Goal: Answer question/provide support: Share knowledge or assist other users

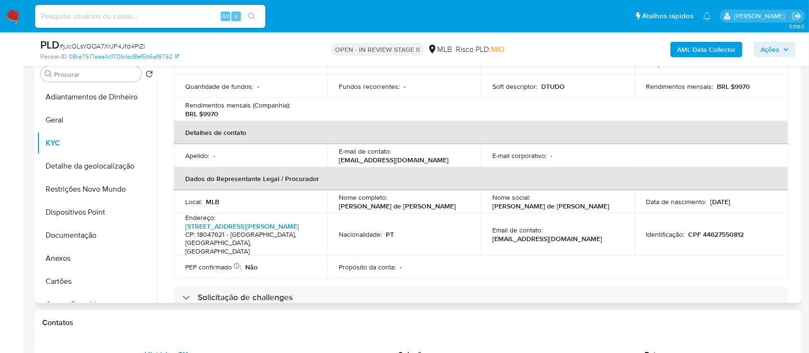
scroll to position [197, 0]
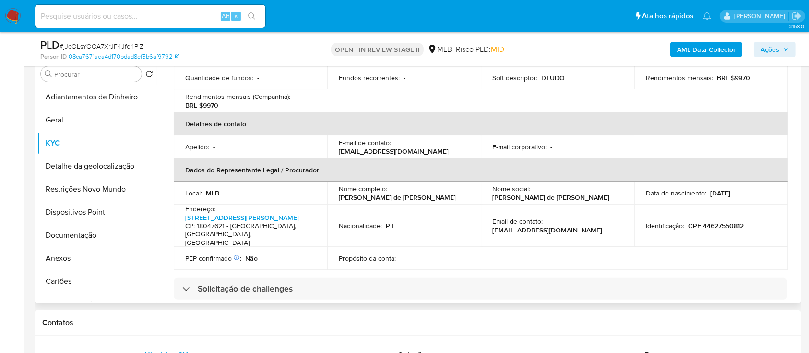
drag, startPoint x: 749, startPoint y: 181, endPoint x: 708, endPoint y: 177, distance: 40.9
click at [708, 189] on div "Data de nascimento : 10/01/2002" at bounding box center [711, 193] width 131 height 9
copy p "10/01/2002"
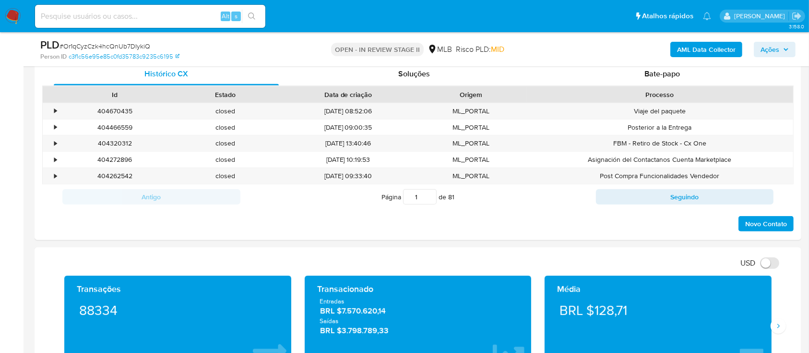
scroll to position [832, 0]
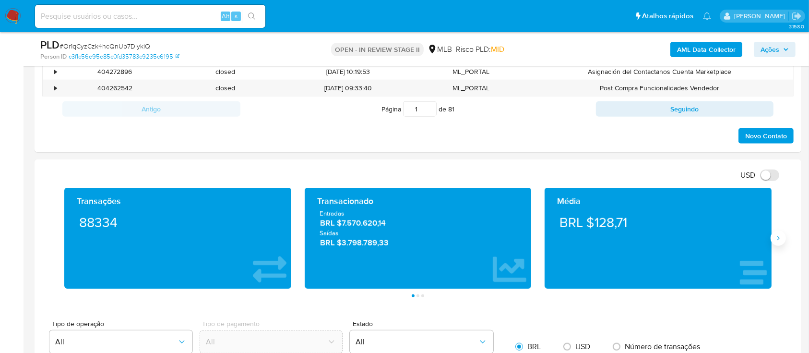
click at [778, 240] on icon "Siguiente" at bounding box center [779, 238] width 8 height 8
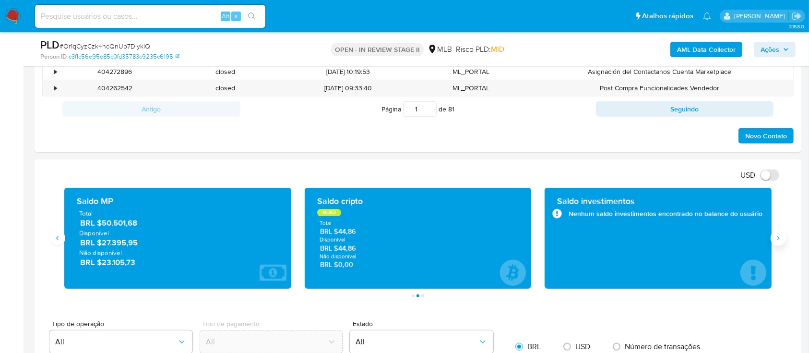
click at [780, 241] on button "Siguiente" at bounding box center [778, 237] width 15 height 15
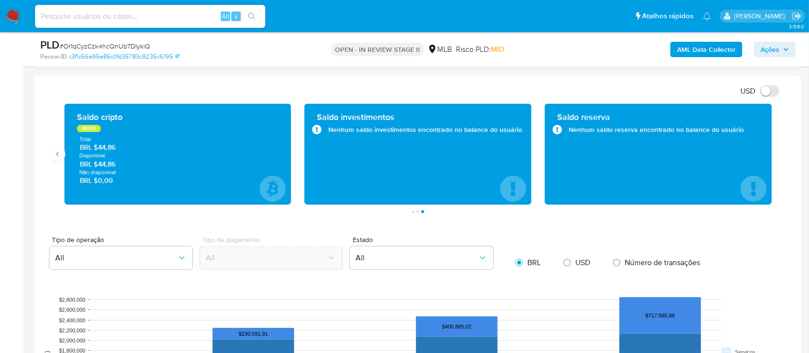
scroll to position [896, 0]
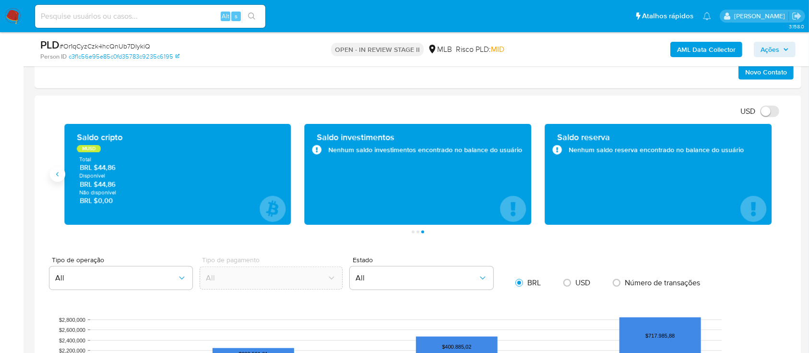
click at [61, 173] on button "Anterior" at bounding box center [57, 174] width 15 height 15
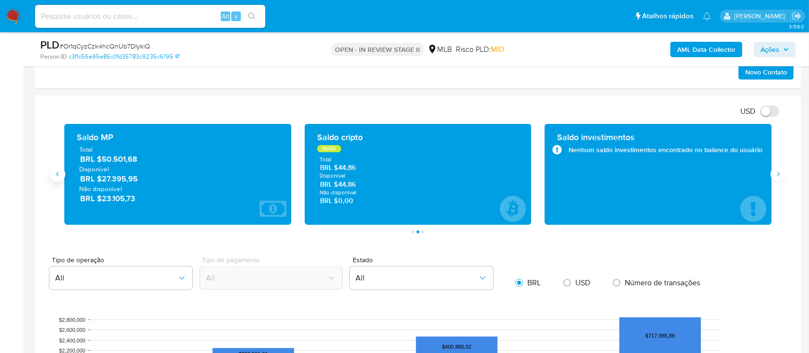
click at [58, 176] on icon "Anterior" at bounding box center [58, 174] width 8 height 8
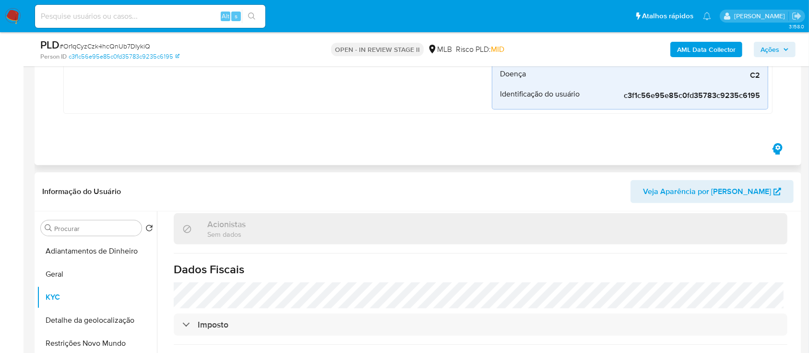
scroll to position [384, 0]
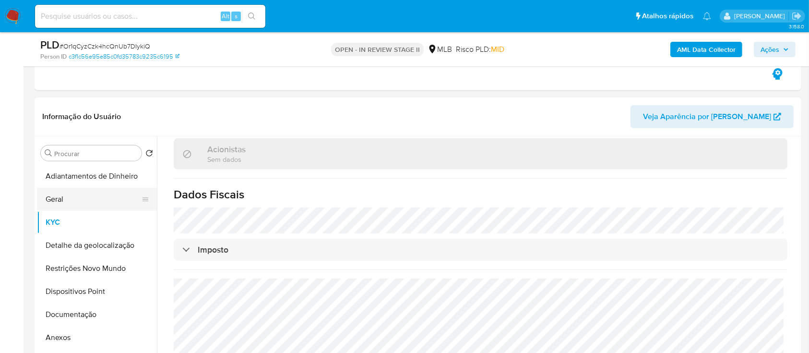
click at [67, 198] on button "Geral" at bounding box center [93, 199] width 112 height 23
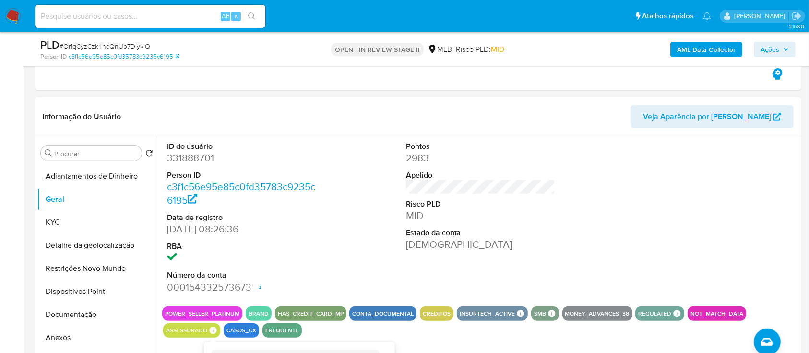
click at [209, 330] on icon at bounding box center [213, 330] width 9 height 9
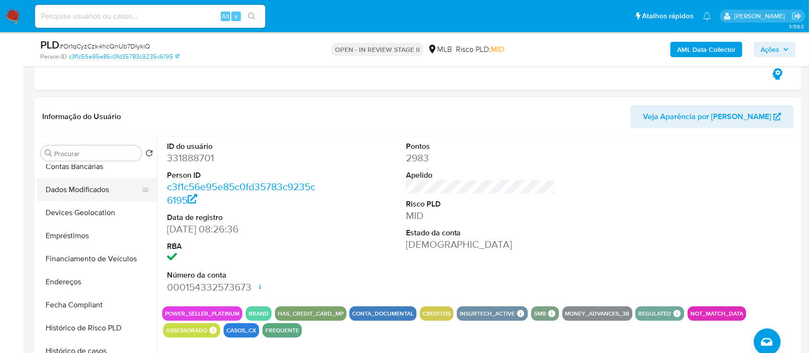
scroll to position [256, 0]
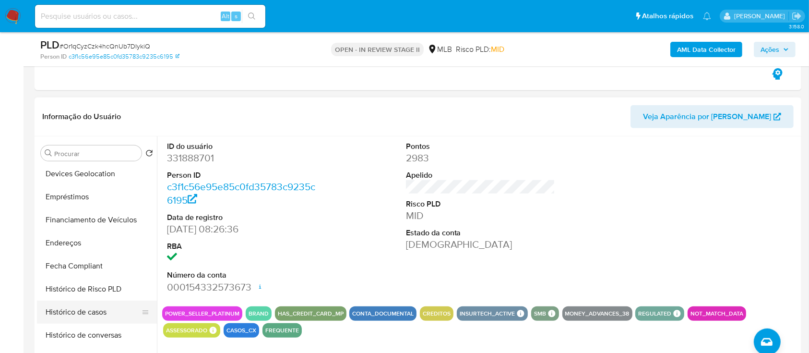
click at [97, 307] on button "Histórico de casos" at bounding box center [93, 312] width 112 height 23
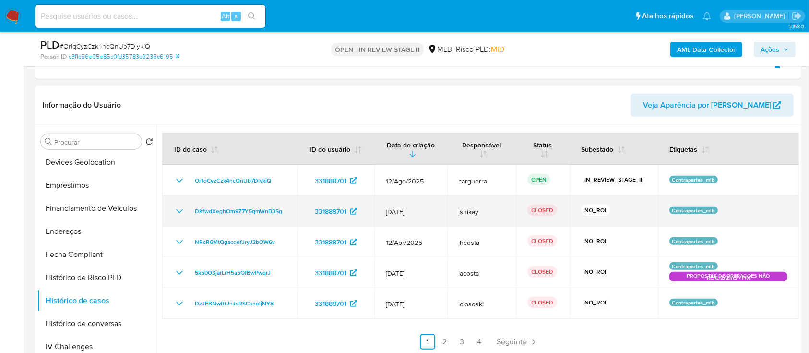
click at [180, 207] on icon "Mostrar/Ocultar" at bounding box center [180, 211] width 12 height 12
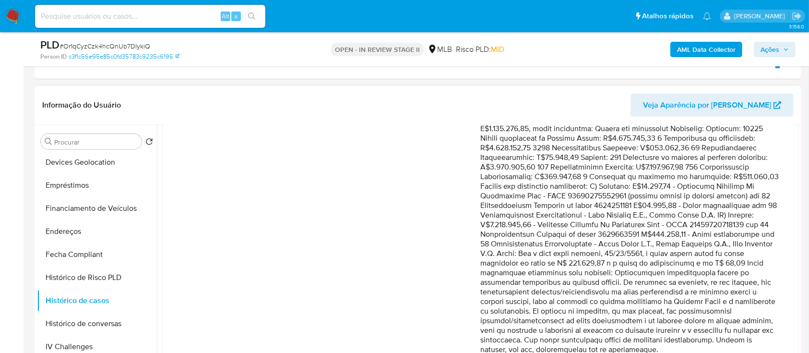
scroll to position [384, 0]
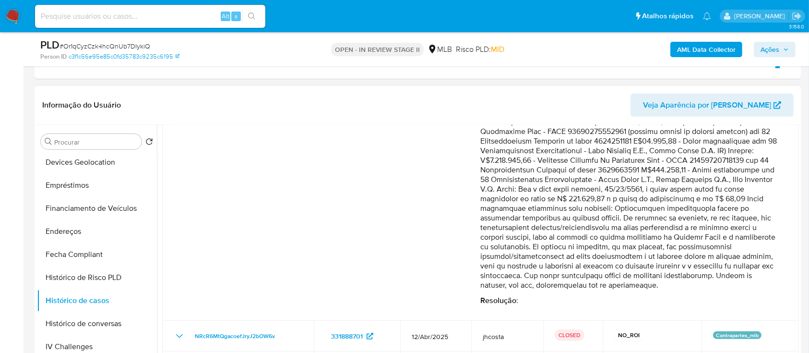
drag, startPoint x: 671, startPoint y: 206, endPoint x: 753, endPoint y: 289, distance: 116.1
click at [753, 289] on p "Comentário :" at bounding box center [631, 74] width 300 height 432
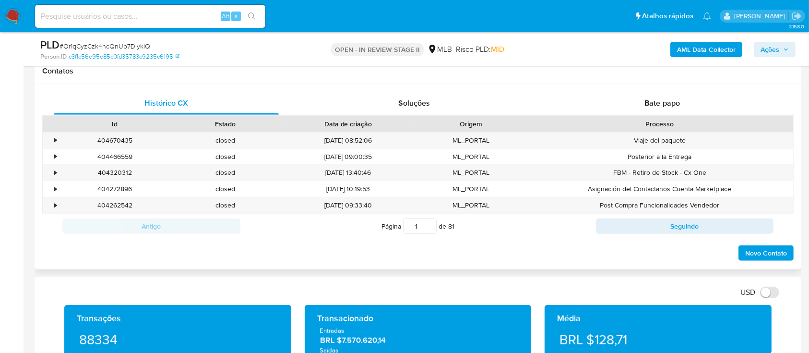
scroll to position [704, 0]
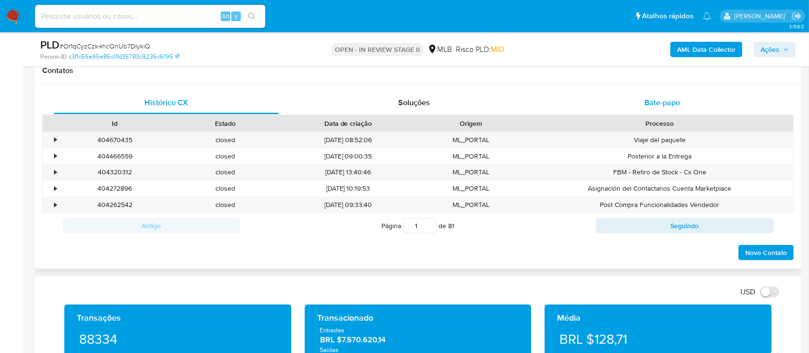
drag, startPoint x: 666, startPoint y: 95, endPoint x: 666, endPoint y: 101, distance: 6.2
click at [667, 98] on div "Bate-papo" at bounding box center [662, 102] width 225 height 23
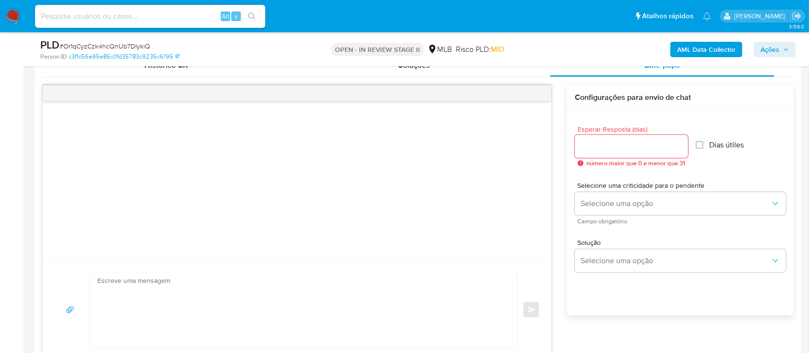
scroll to position [768, 0]
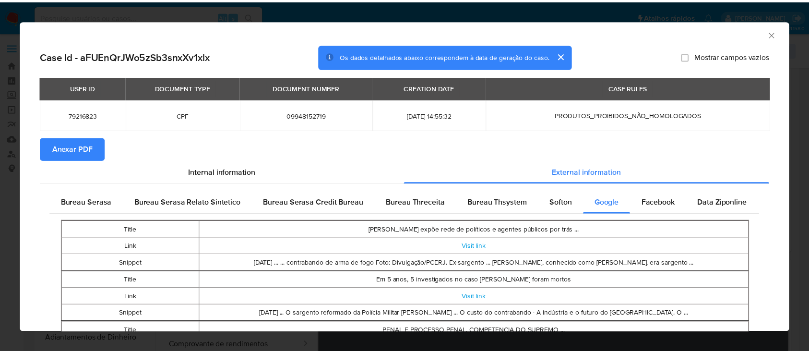
scroll to position [192, 0]
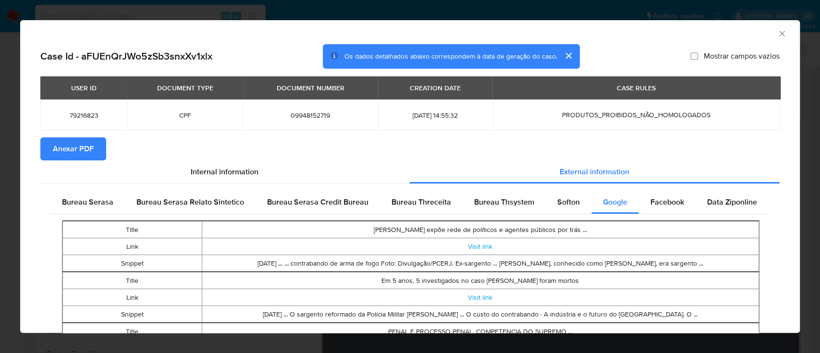
click at [777, 31] on icon "Fechar a janela" at bounding box center [782, 34] width 10 height 10
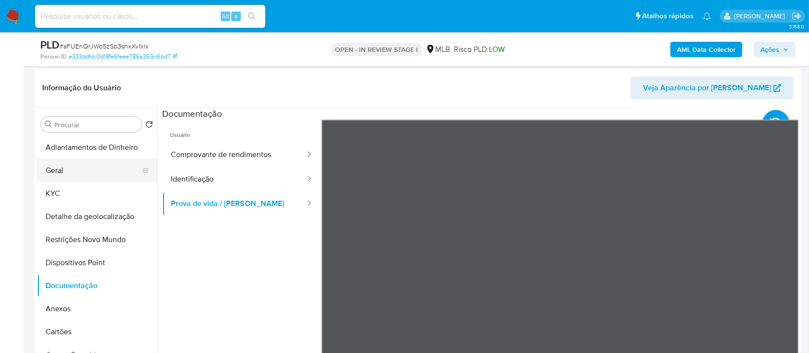
click at [85, 178] on button "Geral" at bounding box center [93, 170] width 112 height 23
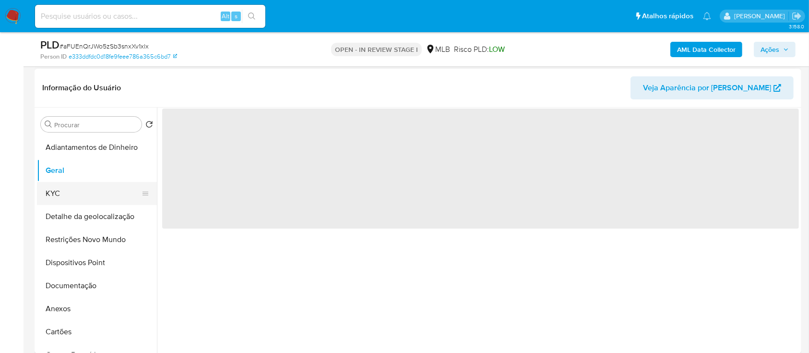
click at [85, 191] on button "KYC" at bounding box center [93, 193] width 112 height 23
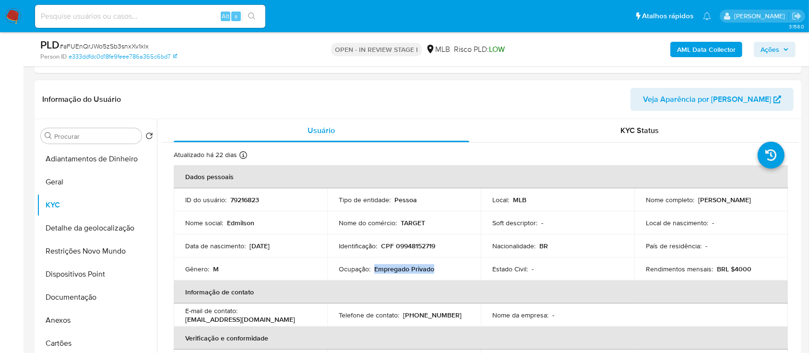
drag, startPoint x: 434, startPoint y: 267, endPoint x: 374, endPoint y: 271, distance: 59.7
click at [374, 268] on div "Ocupação : Empregado Privado" at bounding box center [404, 269] width 131 height 9
copy p "Empregado Privado"
click at [62, 182] on button "Geral" at bounding box center [93, 181] width 112 height 23
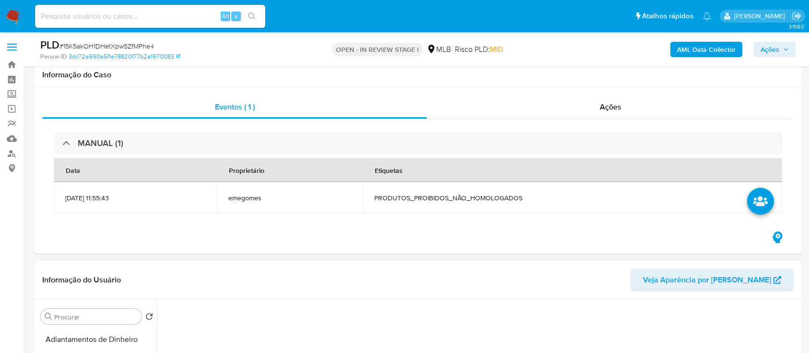
scroll to position [192, 0]
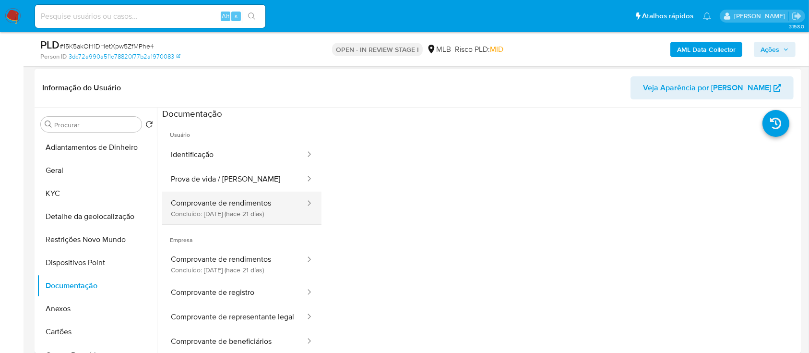
click at [243, 198] on button "Comprovante de rendimentos Concluído: 22/08/2025 (hace 21 días)" at bounding box center [234, 208] width 144 height 33
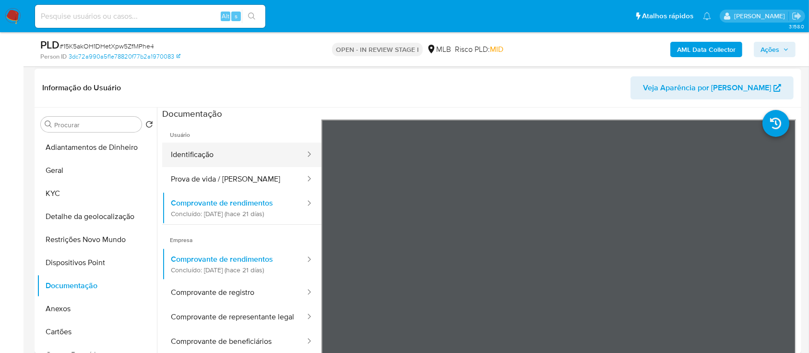
click at [208, 160] on button "Identificação" at bounding box center [234, 155] width 144 height 24
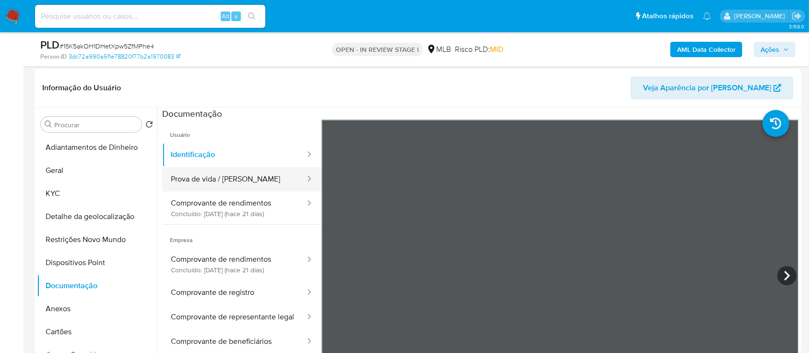
click at [227, 178] on button "Prova de vida / Selfie" at bounding box center [234, 179] width 144 height 24
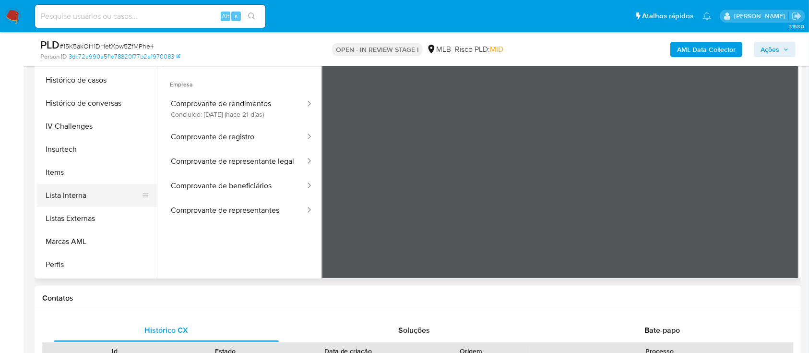
scroll to position [448, 0]
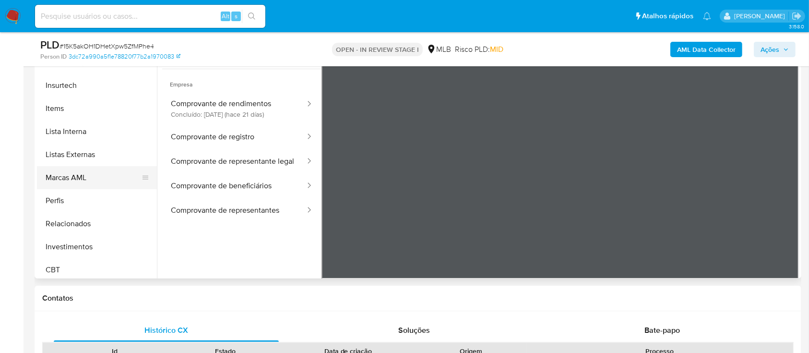
click at [88, 177] on button "Marcas AML" at bounding box center [93, 177] width 112 height 23
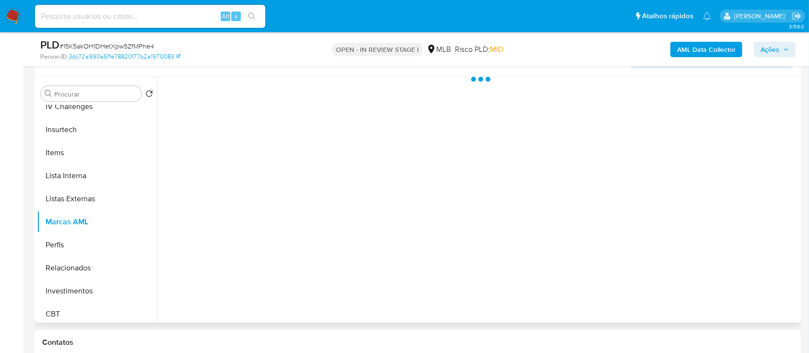
scroll to position [203, 0]
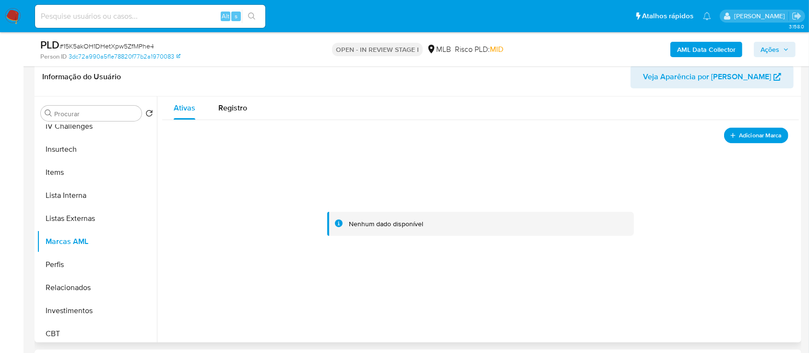
click at [761, 138] on span "Adicionar Marca" at bounding box center [760, 136] width 43 height 12
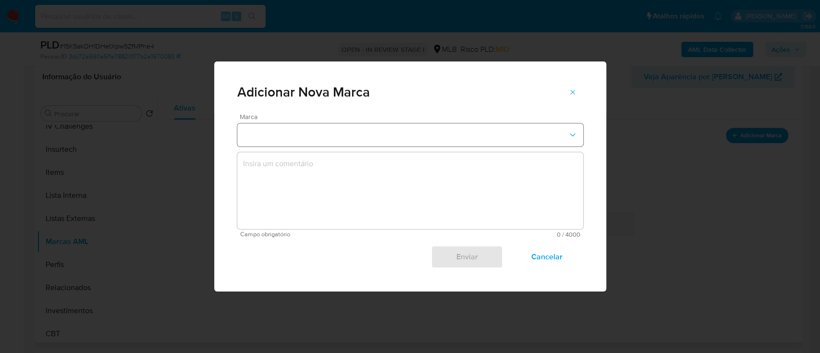
click at [353, 134] on button "marks-modal" at bounding box center [410, 134] width 346 height 23
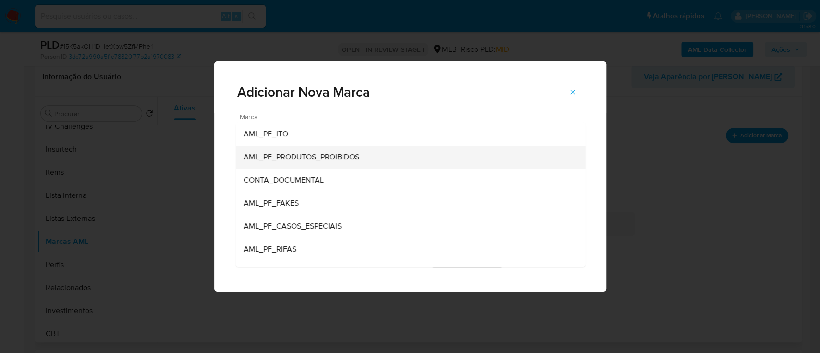
click at [384, 158] on div "AML_PF_PRODUTOS_PROIBIDOS" at bounding box center [407, 156] width 328 height 23
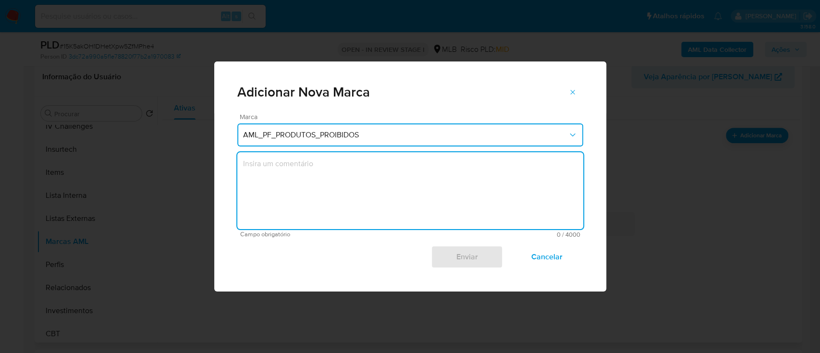
click at [368, 177] on textarea "marks-modal" at bounding box center [410, 190] width 346 height 77
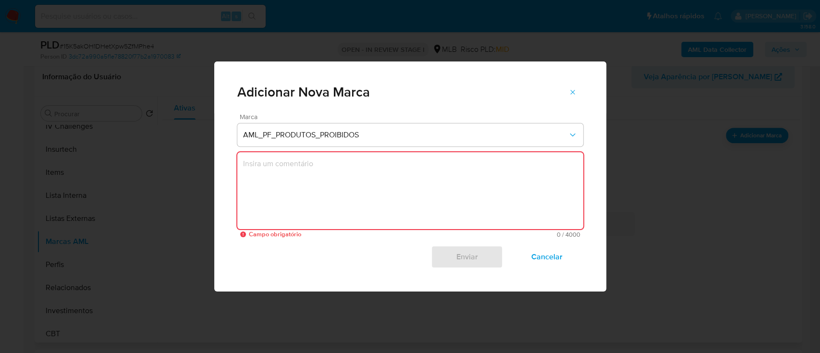
paste textarea "CUST ID: 1188509582 Casuística: PRODUTOS_PROIBIDOS_NÃO_HOMOLOGADOS Volume Opera…"
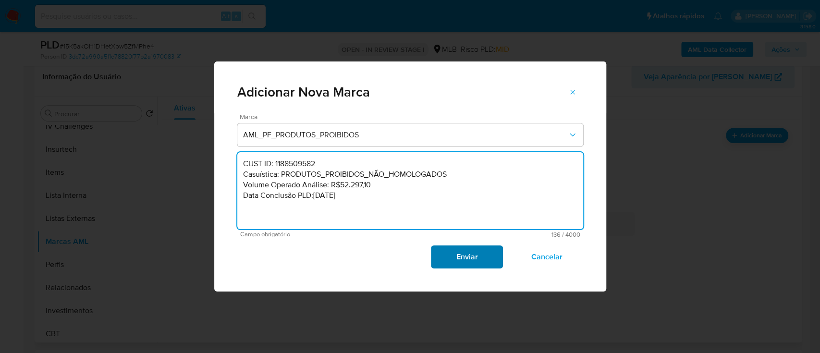
type textarea "CUST ID: 1188509582 Casuística: PRODUTOS_PROIBIDOS_NÃO_HOMOLOGADOS Volume Opera…"
click at [463, 256] on span "Enviar" at bounding box center [466, 256] width 47 height 21
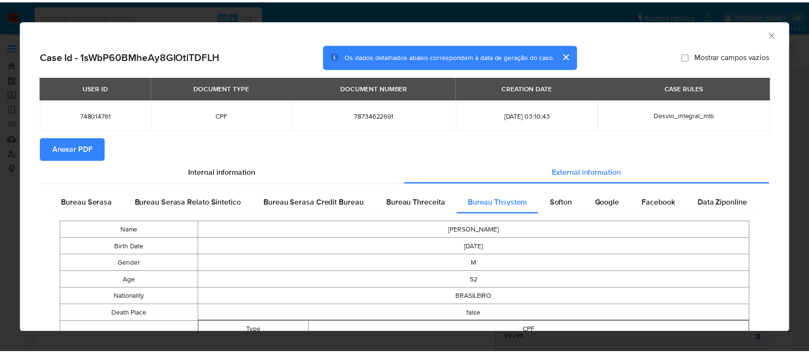
scroll to position [448, 0]
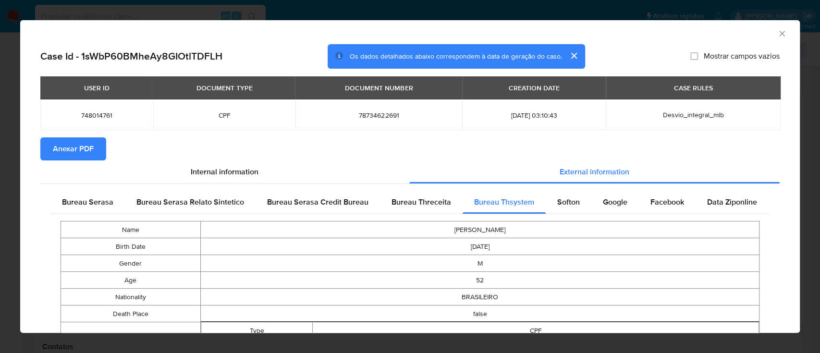
click at [777, 31] on icon "Fechar a janela" at bounding box center [782, 34] width 10 height 10
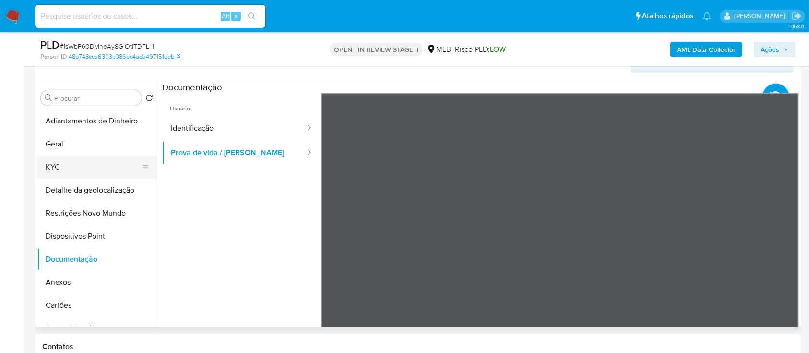
click at [67, 166] on button "KYC" at bounding box center [93, 167] width 112 height 23
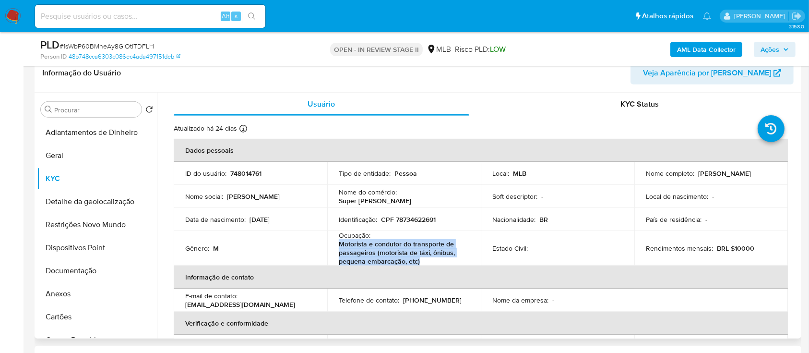
drag, startPoint x: 427, startPoint y: 260, endPoint x: 338, endPoint y: 249, distance: 90.0
click at [337, 248] on td "Ocupação : Motorista e condutor do transporte de passageiros (motorista de táxi…" at bounding box center [404, 248] width 154 height 35
copy p "Motorista e condutor do transporte de passageiros (motorista de táxi, ônibus, p…"
